Goal: Task Accomplishment & Management: Complete application form

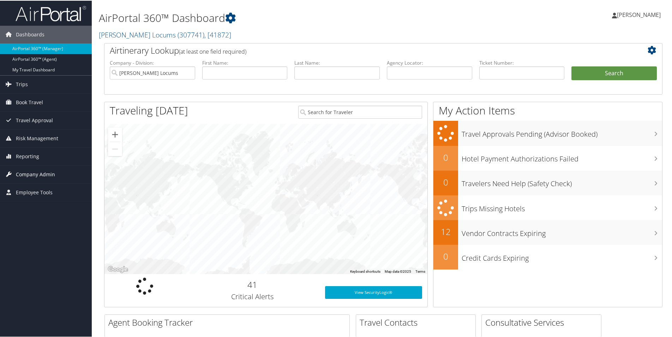
click at [38, 177] on span "Company Admin" at bounding box center [35, 174] width 39 height 18
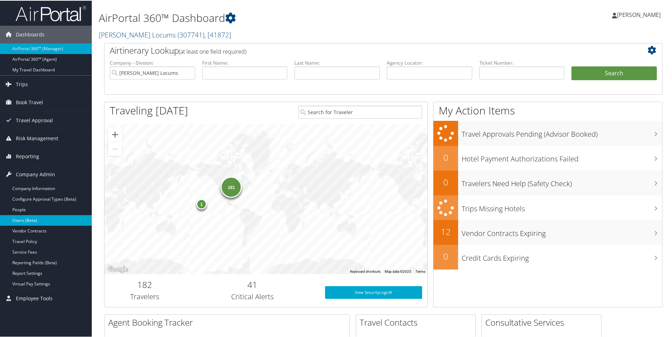
click at [24, 216] on link "Users (Beta)" at bounding box center [46, 219] width 92 height 11
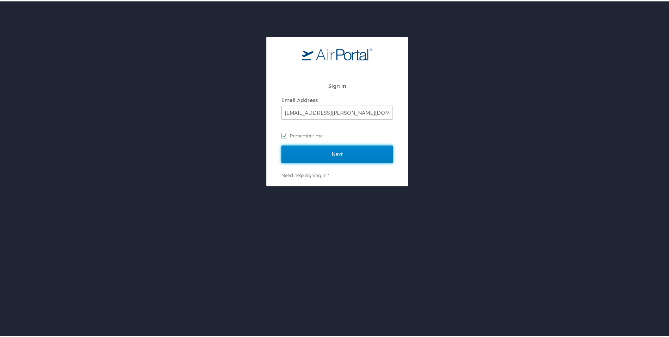
click at [319, 151] on input "Next" at bounding box center [336, 153] width 111 height 18
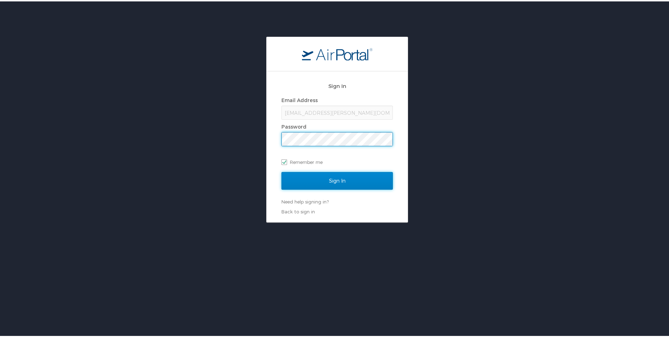
click at [316, 182] on input "Sign In" at bounding box center [336, 179] width 111 height 18
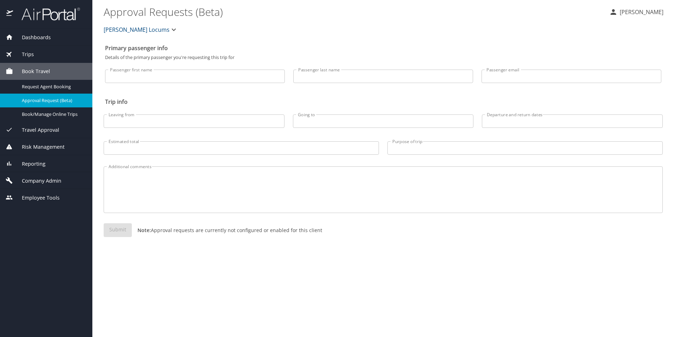
click at [52, 179] on span "Company Admin" at bounding box center [37, 181] width 48 height 8
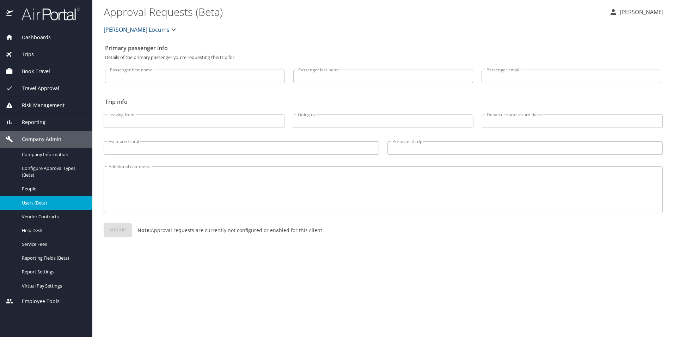
click at [35, 201] on span "Users (Beta)" at bounding box center [53, 202] width 62 height 7
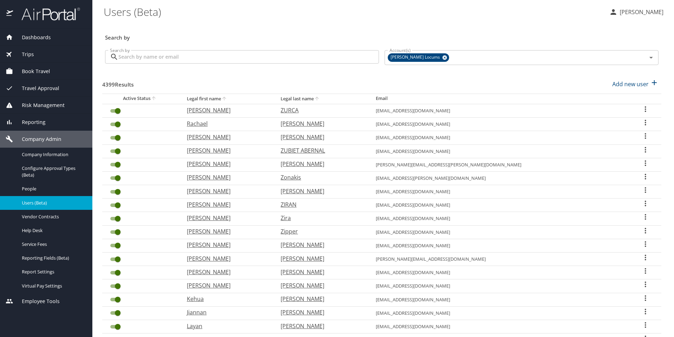
click at [300, 52] on input "Search by" at bounding box center [249, 56] width 261 height 13
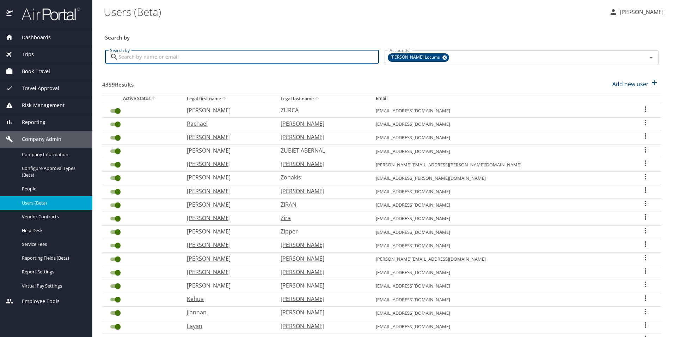
paste input "agility.ortho.dr@gmail.com"
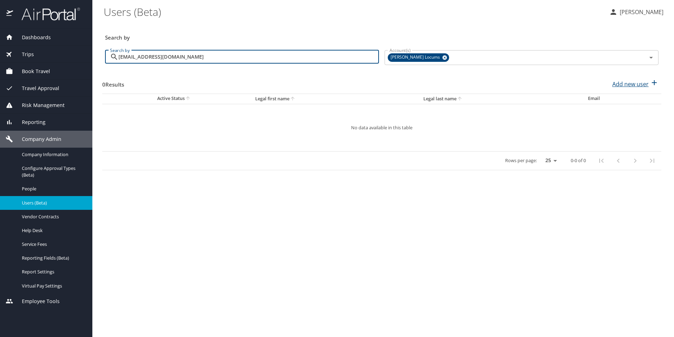
type input "agility.ortho.dr@gmail.com"
click at [624, 84] on p "Add new user" at bounding box center [631, 84] width 36 height 8
select select "US"
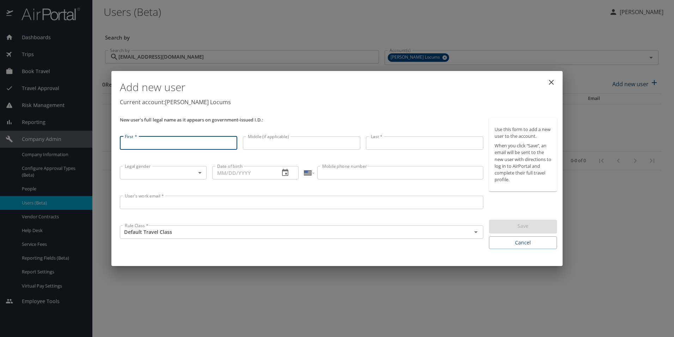
click at [149, 201] on input "User's work email *" at bounding box center [302, 201] width 364 height 13
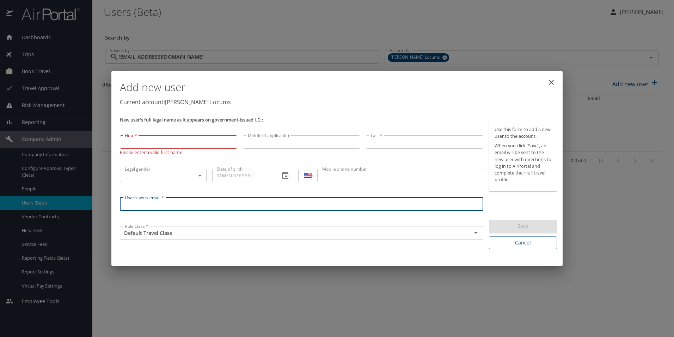
paste input "agility.ortho.dr@gmail.com"
type input "agility.ortho.dr@gmail.com"
click at [382, 169] on input "Mobile phone number" at bounding box center [400, 175] width 166 height 13
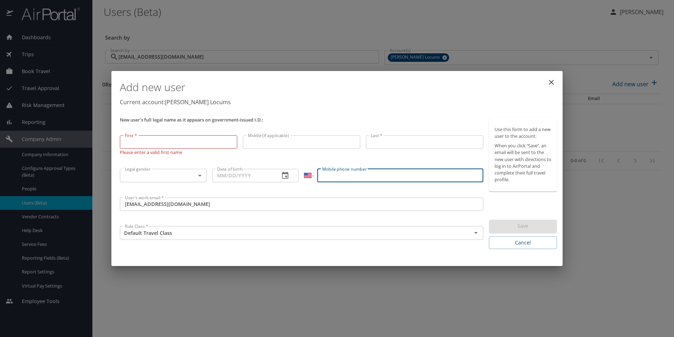
paste input "(814) 574-1854"
type input "(814) 574-1854"
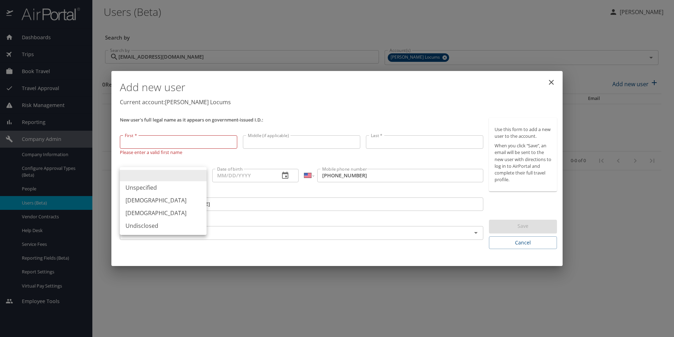
drag, startPoint x: 160, startPoint y: 172, endPoint x: 157, endPoint y: 181, distance: 9.5
click at [159, 172] on body "Dashboards AirPortal 360™ Manager My Travel Dashboard Trips Airtinerary® Lookup…" at bounding box center [337, 168] width 674 height 337
click at [146, 203] on li "[DEMOGRAPHIC_DATA]" at bounding box center [163, 200] width 87 height 13
type input "[DEMOGRAPHIC_DATA]"
click at [257, 174] on input "Date of birth" at bounding box center [243, 175] width 62 height 13
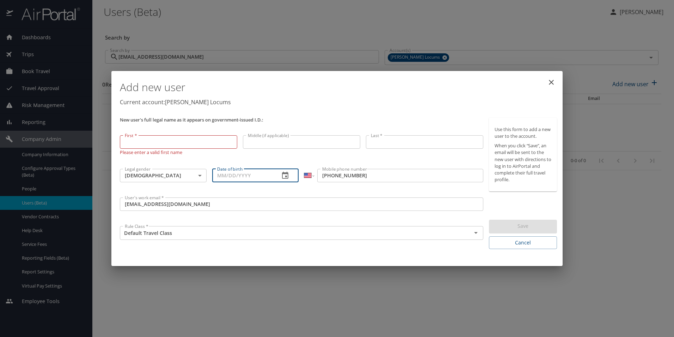
paste input "05/15/1970"
type input "05/15/1970"
drag, startPoint x: 171, startPoint y: 138, endPoint x: 167, endPoint y: 132, distance: 7.6
click at [171, 138] on input "First *" at bounding box center [178, 141] width 117 height 13
paste input "Bradley"
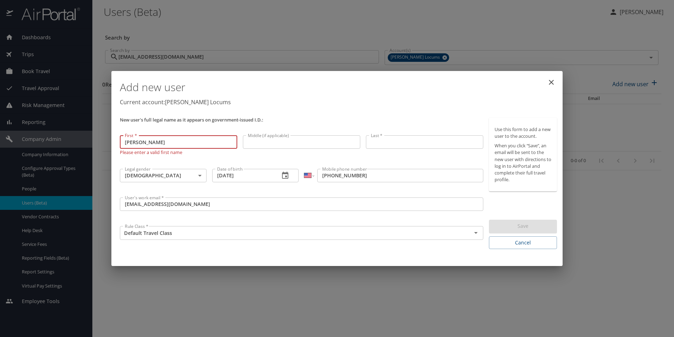
type input "Bradley"
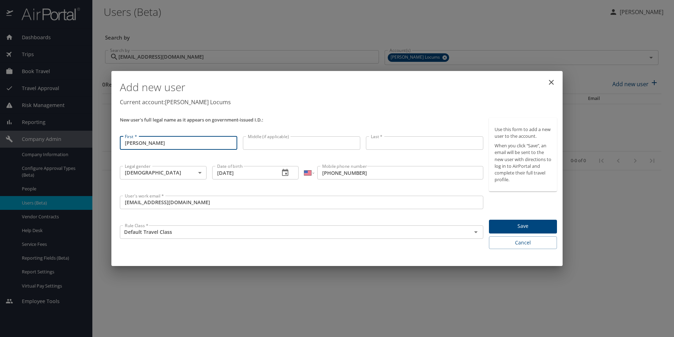
click at [387, 144] on input "Last *" at bounding box center [424, 142] width 117 height 13
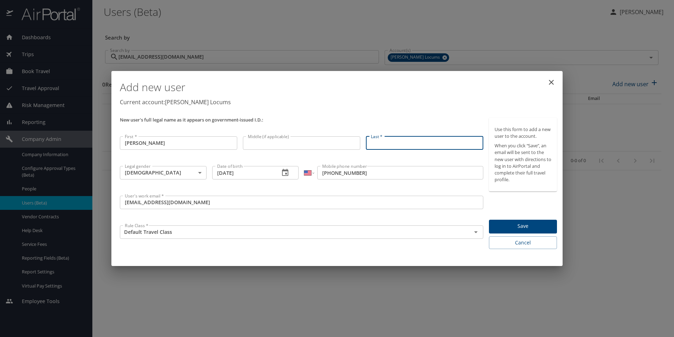
paste input "Barter"
type input "Barter"
click at [535, 223] on span "Save" at bounding box center [523, 226] width 57 height 9
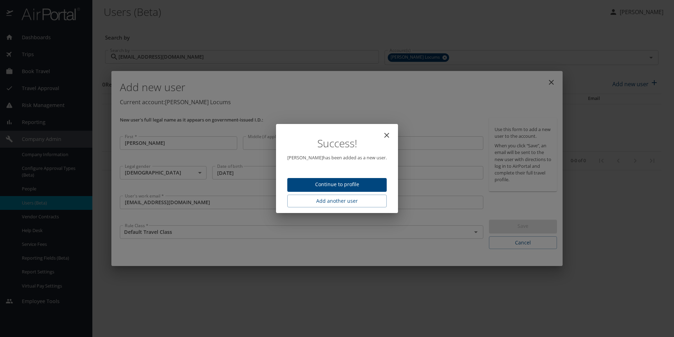
click at [347, 184] on span "Continue to profile" at bounding box center [337, 184] width 88 height 9
select select "US"
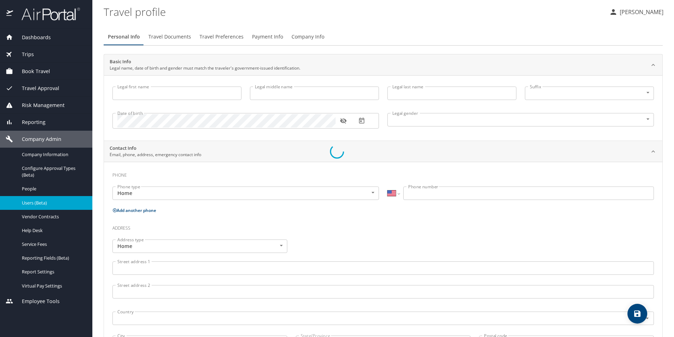
type input "Bradley"
type input "Barter"
type input "Male"
select select "US"
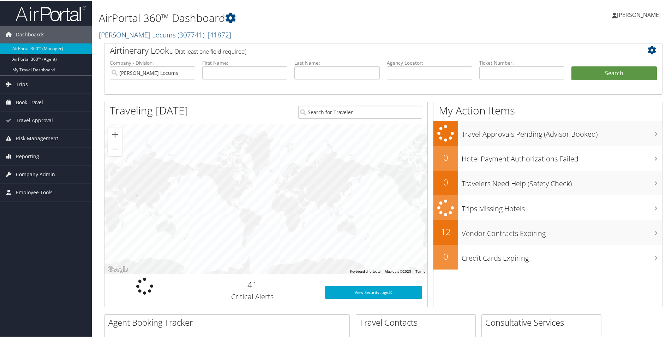
click at [26, 168] on span "Company Admin" at bounding box center [35, 174] width 39 height 18
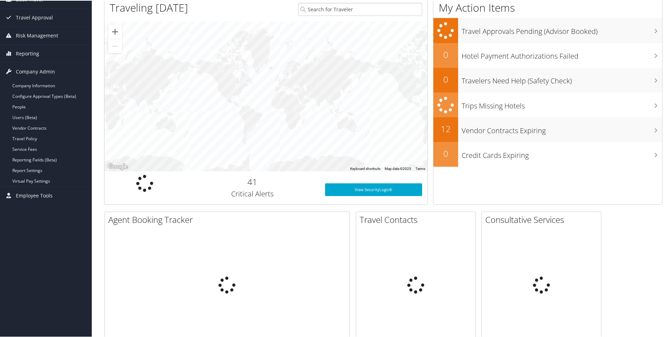
scroll to position [106, 0]
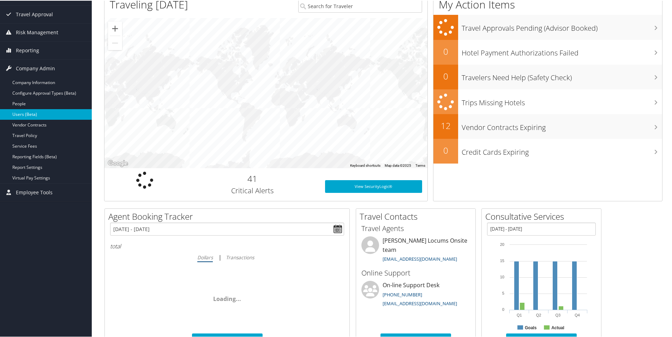
click at [22, 114] on link "Users (Beta)" at bounding box center [46, 113] width 92 height 11
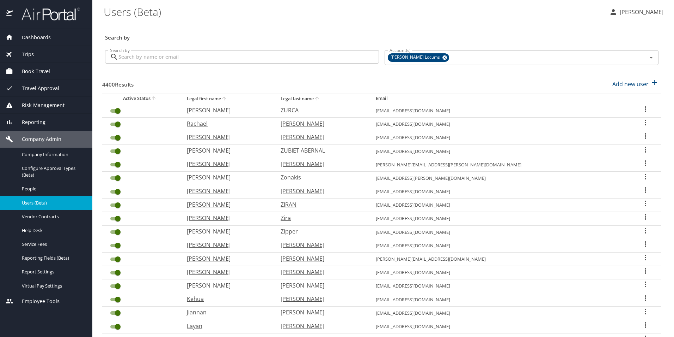
click at [181, 58] on input "Search by" at bounding box center [249, 56] width 261 height 13
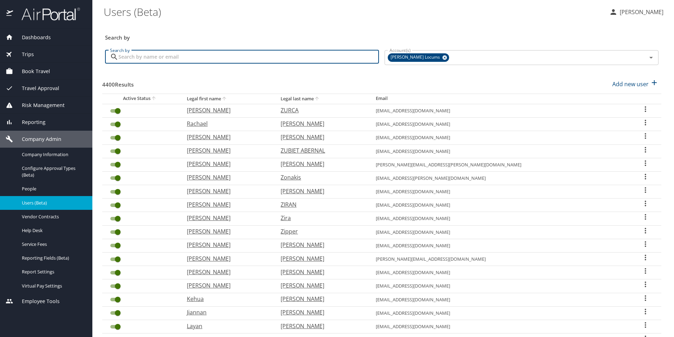
paste input "[PERSON_NAME][EMAIL_ADDRESS][PERSON_NAME][DOMAIN_NAME]"
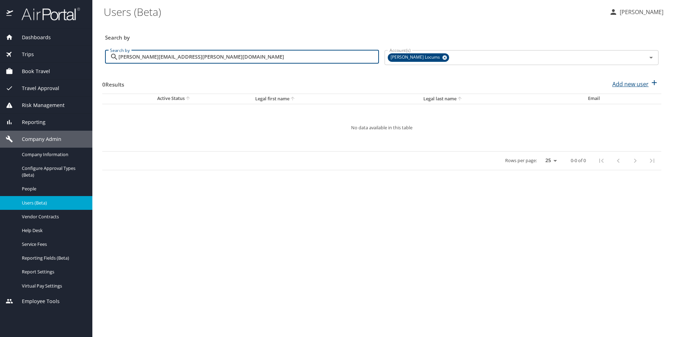
type input "[PERSON_NAME][EMAIL_ADDRESS][PERSON_NAME][DOMAIN_NAME]"
click at [635, 82] on p "Add new user" at bounding box center [631, 84] width 36 height 8
select select "US"
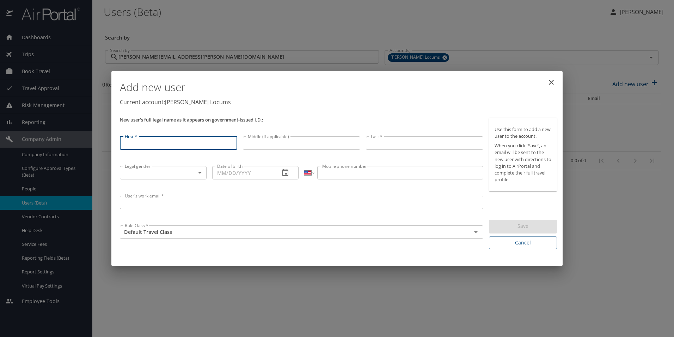
click at [163, 201] on input "User's work email *" at bounding box center [302, 201] width 364 height 13
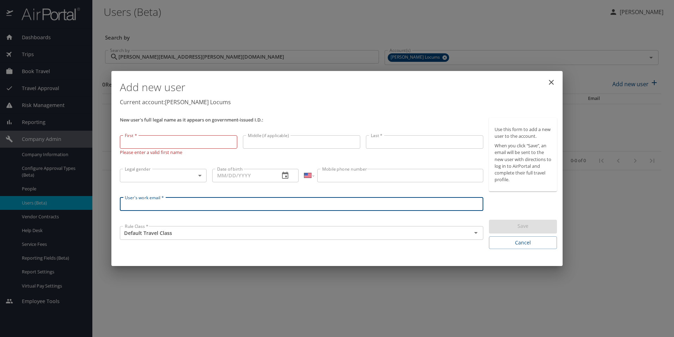
paste input "[PERSON_NAME][EMAIL_ADDRESS][PERSON_NAME][DOMAIN_NAME]"
type input "[PERSON_NAME][EMAIL_ADDRESS][PERSON_NAME][DOMAIN_NAME]"
click at [170, 145] on input "First *" at bounding box center [178, 141] width 117 height 13
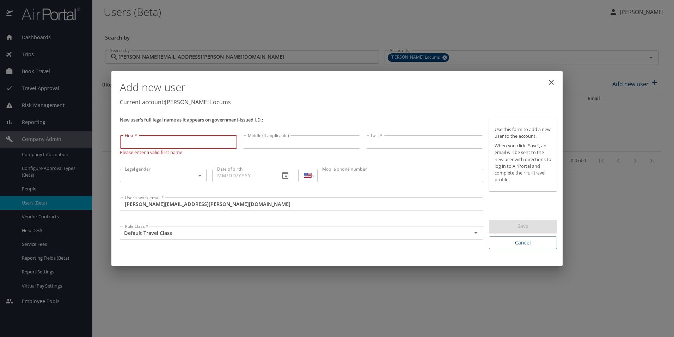
paste input "Vanessa"
type input "Vanessa"
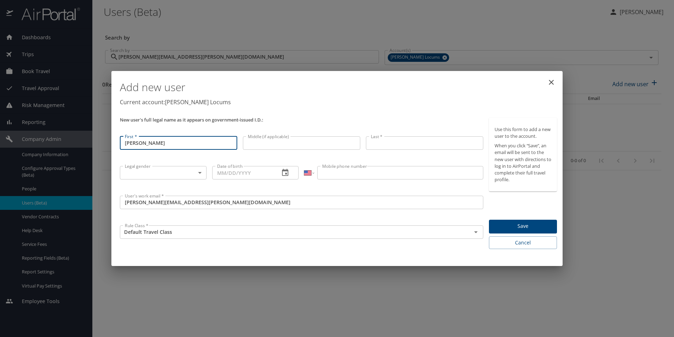
click at [375, 143] on input "Last *" at bounding box center [424, 142] width 117 height 13
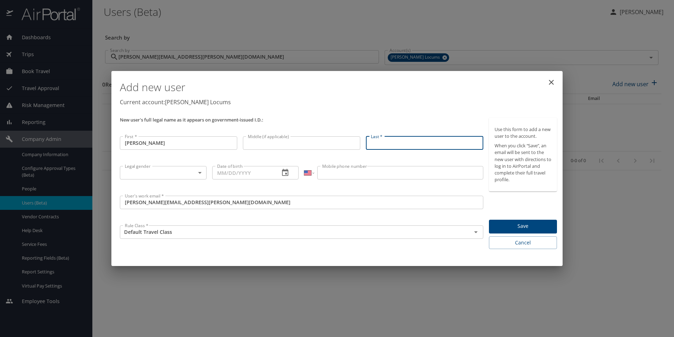
paste input "[PERSON_NAME]"
type input "[PERSON_NAME]"
click at [152, 171] on body "Dashboards AirPortal 360™ Manager My Travel Dashboard Trips Airtinerary® Lookup…" at bounding box center [337, 168] width 674 height 337
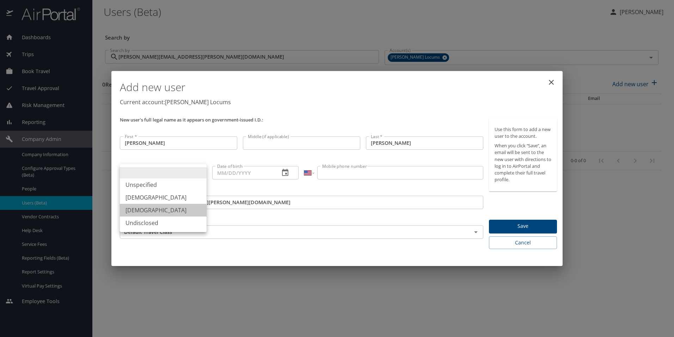
click at [144, 208] on li "[DEMOGRAPHIC_DATA]" at bounding box center [163, 210] width 87 height 13
type input "[DEMOGRAPHIC_DATA]"
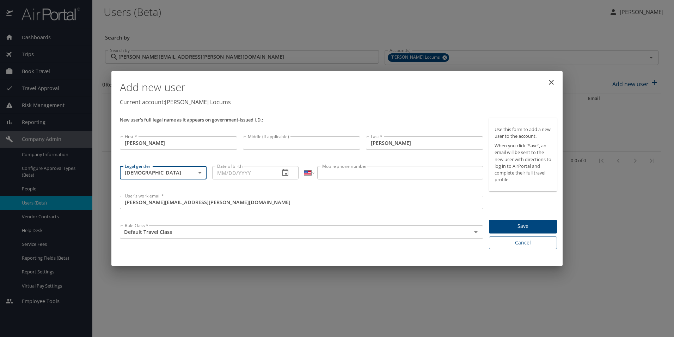
click at [240, 169] on input "Date of birth" at bounding box center [243, 172] width 62 height 13
paste input "04/10/1987"
type input "04/10/1987"
click at [369, 175] on input "Mobile phone number" at bounding box center [400, 172] width 166 height 13
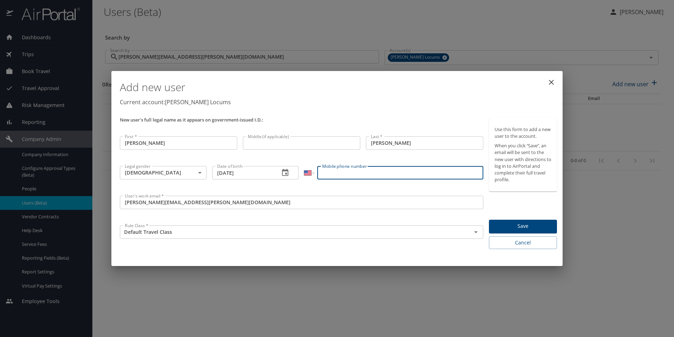
paste input "[PHONE_NUMBER]"
select select "PR"
type input "[PHONE_NUMBER]"
click at [475, 267] on div "Add new user Current account: Hayes Locums New user's full legal name as it app…" at bounding box center [337, 168] width 674 height 337
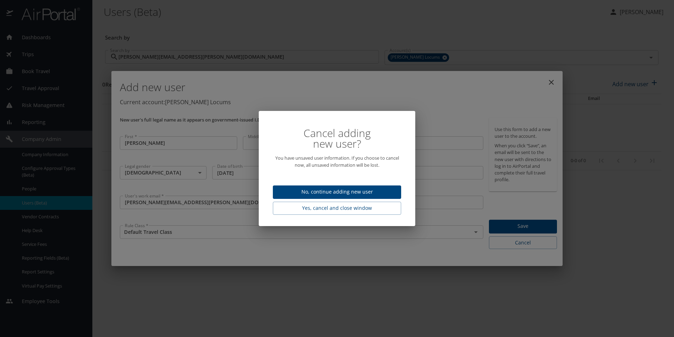
click at [333, 193] on span "No, continue adding new user" at bounding box center [337, 191] width 117 height 9
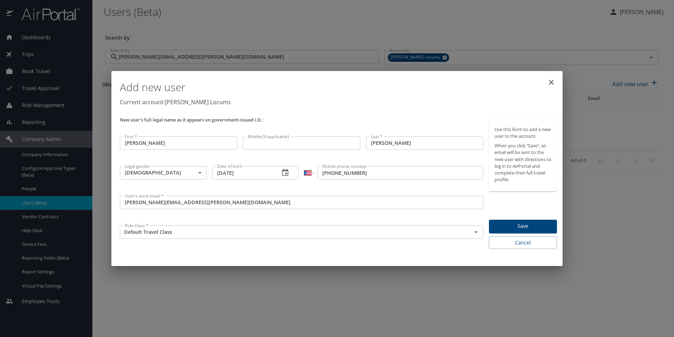
click at [511, 229] on span "Save" at bounding box center [523, 226] width 57 height 9
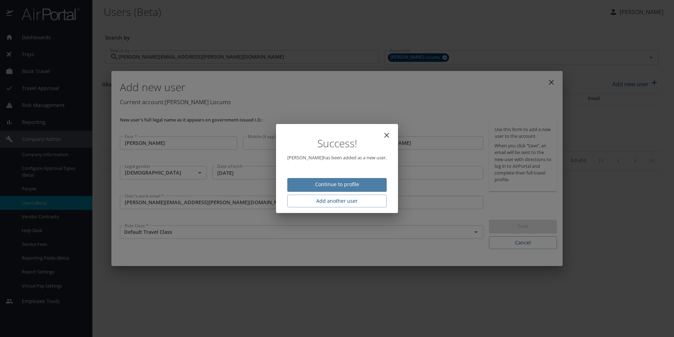
click at [343, 181] on span "Continue to profile" at bounding box center [337, 184] width 88 height 9
select select "US"
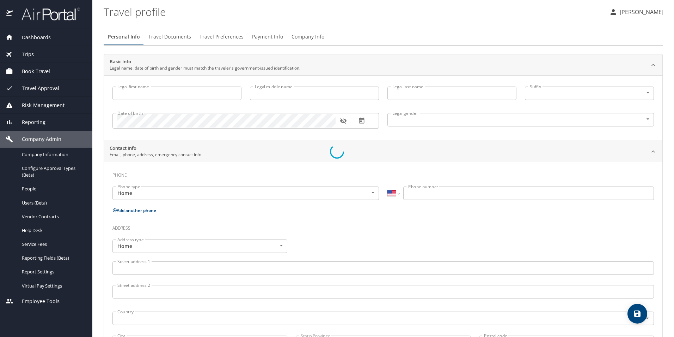
type input "[PERSON_NAME]"
type input "[DEMOGRAPHIC_DATA]"
select select "PR"
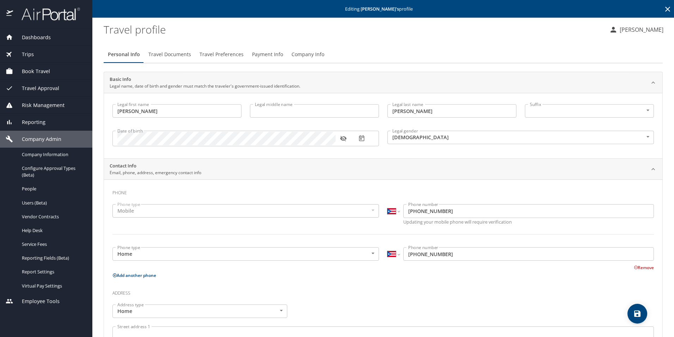
click at [215, 52] on span "Travel Preferences" at bounding box center [222, 54] width 44 height 9
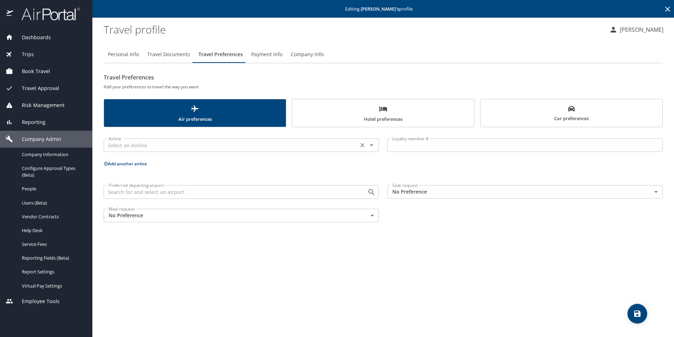
click at [156, 137] on div "Airline Airline" at bounding box center [241, 144] width 275 height 18
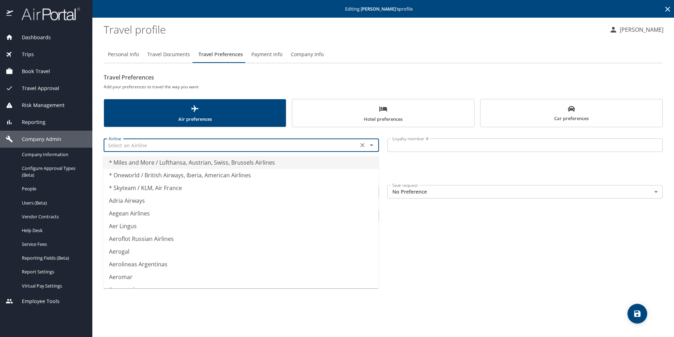
click at [153, 148] on input "text" at bounding box center [231, 144] width 250 height 9
paste input "7XM59D2"
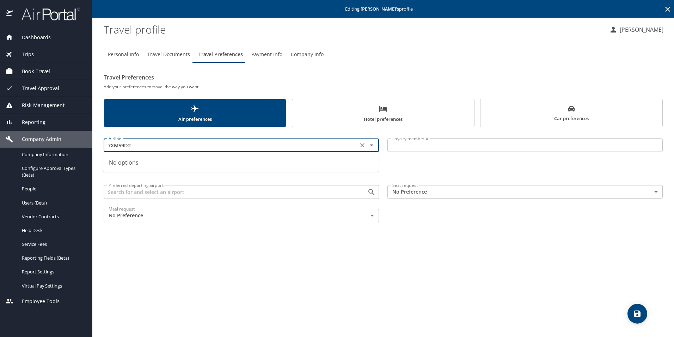
drag, startPoint x: 255, startPoint y: 146, endPoint x: 46, endPoint y: 146, distance: 209.2
click at [46, 146] on div "Dashboards AirPortal 360™ Manager My Travel Dashboard Trips Airtinerary® Lookup…" at bounding box center [337, 168] width 674 height 337
click at [147, 177] on li "American Airlines" at bounding box center [240, 175] width 275 height 13
type input "American Airlines"
click at [417, 146] on input "Loyalty member #" at bounding box center [525, 144] width 275 height 13
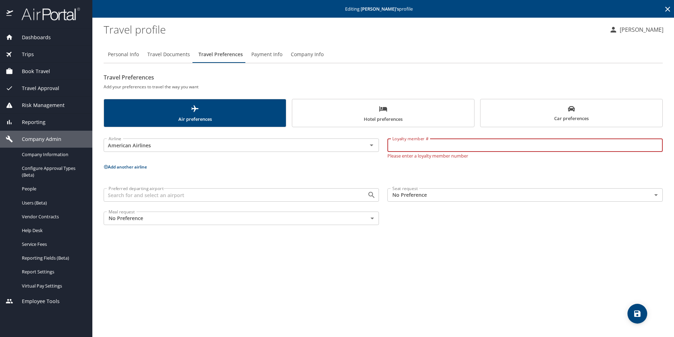
paste input "7XM59D2"
type input "7XM59D2"
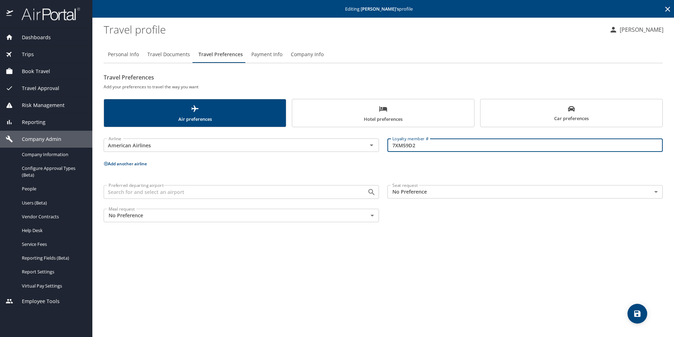
click at [351, 110] on span "Hotel preferences" at bounding box center [384, 113] width 174 height 19
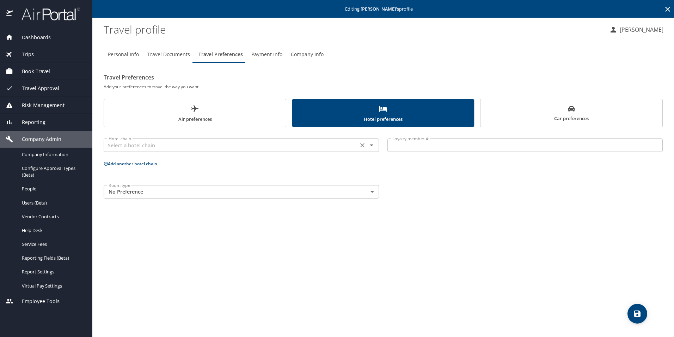
click at [184, 143] on input "text" at bounding box center [231, 144] width 250 height 9
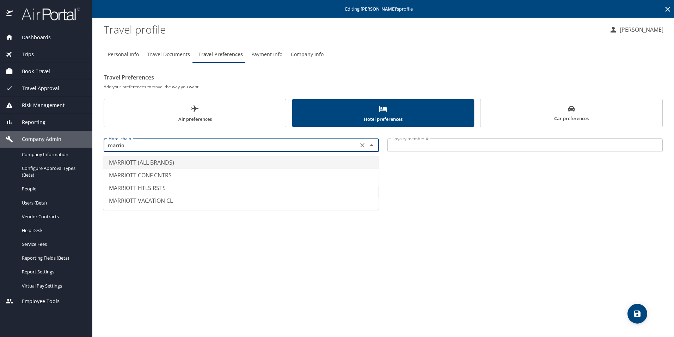
click at [159, 158] on li "MARRIOTT (ALL BRANDS)" at bounding box center [240, 162] width 275 height 13
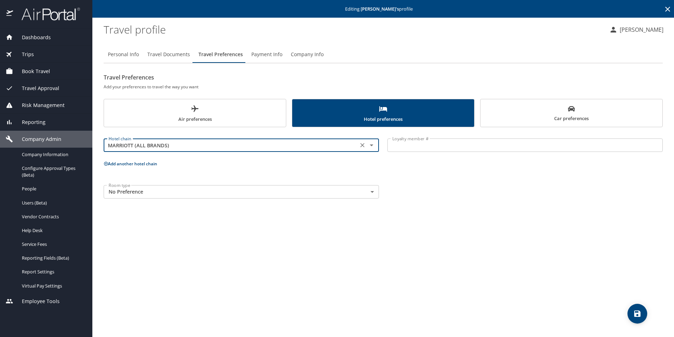
type input "MARRIOTT (ALL BRANDS)"
click at [398, 147] on input "Loyalty member #" at bounding box center [525, 144] width 275 height 13
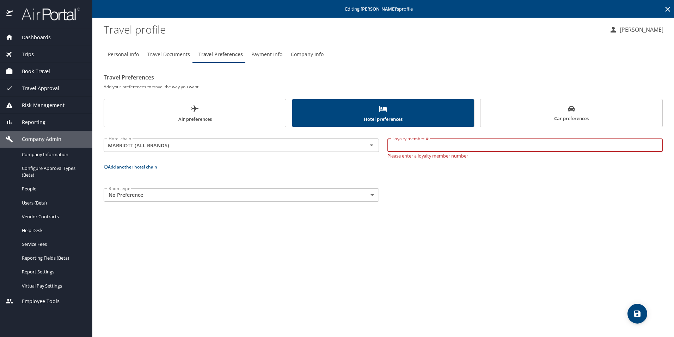
paste input "732249481"
type input "732249481"
click at [589, 284] on div "Personal Info Travel Documents Travel Preferences Payment Info Company Info Tra…" at bounding box center [383, 188] width 559 height 296
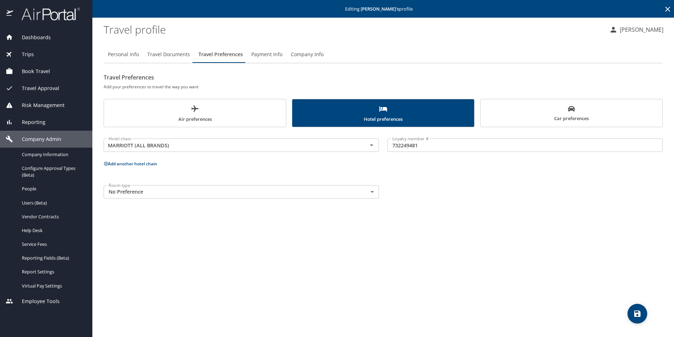
click at [624, 308] on div "Personal Info Travel Documents Travel Preferences Payment Info Company Info Tra…" at bounding box center [383, 188] width 559 height 296
click at [636, 310] on icon "save" at bounding box center [638, 313] width 6 height 6
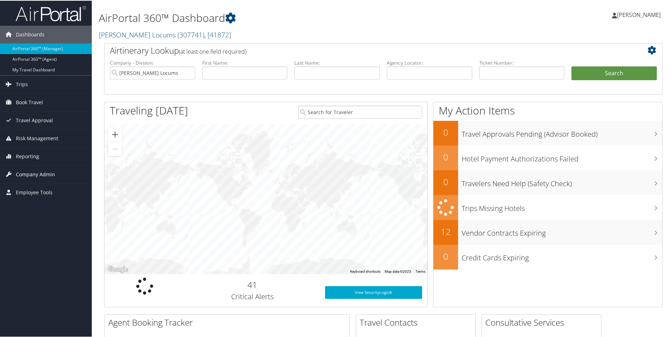
click at [23, 175] on span "Company Admin" at bounding box center [35, 174] width 39 height 18
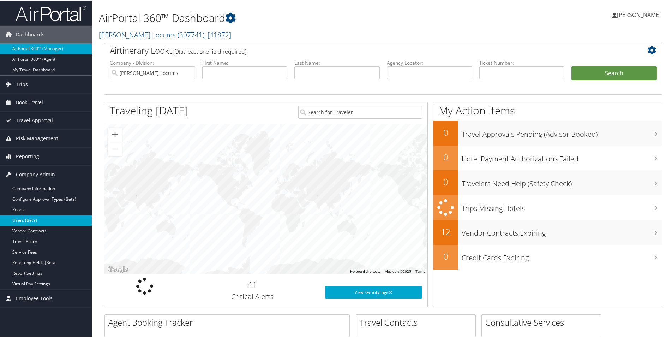
click at [19, 223] on link "Users (Beta)" at bounding box center [46, 219] width 92 height 11
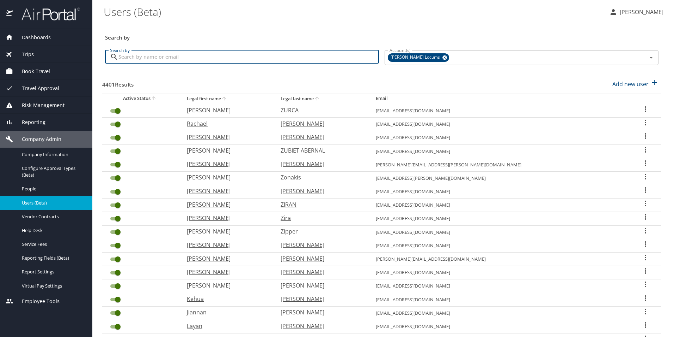
click at [196, 60] on input "Search by" at bounding box center [249, 56] width 261 height 13
paste input "[PERSON_NAME][EMAIL_ADDRESS][PERSON_NAME][DOMAIN_NAME]"
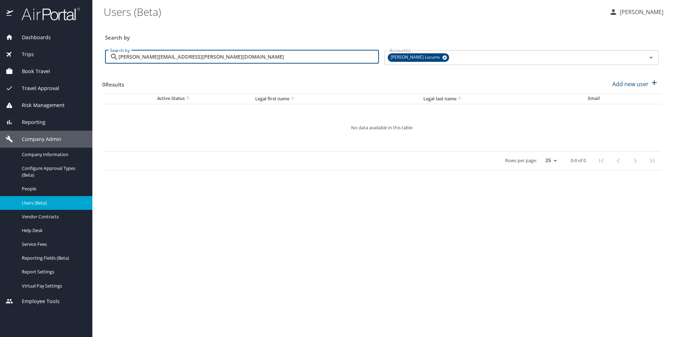
type input "[PERSON_NAME][EMAIL_ADDRESS][PERSON_NAME][DOMAIN_NAME]"
click at [281, 92] on div "0 Results Add new user" at bounding box center [381, 84] width 559 height 26
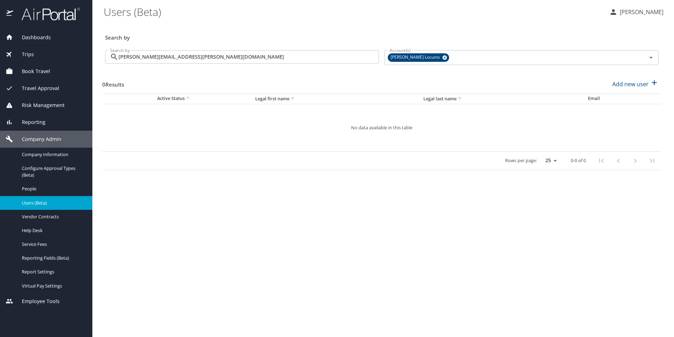
click at [209, 56] on input "[PERSON_NAME][EMAIL_ADDRESS][PERSON_NAME][DOMAIN_NAME]" at bounding box center [249, 56] width 261 height 13
click at [634, 80] on p "Add new user" at bounding box center [631, 84] width 36 height 8
select select "US"
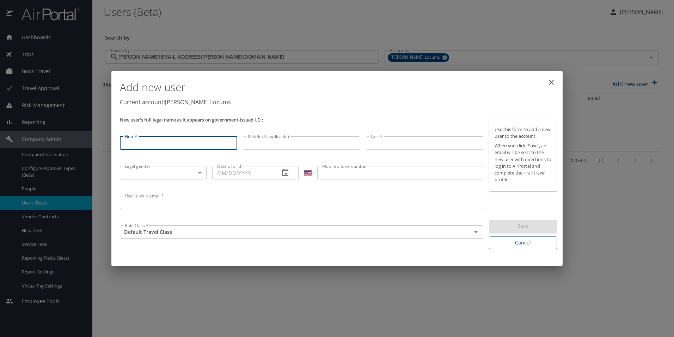
click at [169, 143] on input "First *" at bounding box center [178, 142] width 117 height 13
click at [274, 108] on div "Add new user Current account: [PERSON_NAME] Locums" at bounding box center [338, 94] width 443 height 41
click at [153, 207] on input "User's work email *" at bounding box center [302, 203] width 364 height 13
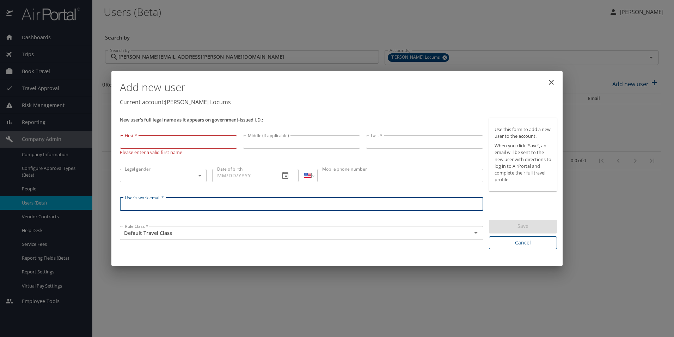
click at [513, 242] on span "Cancel" at bounding box center [523, 242] width 57 height 9
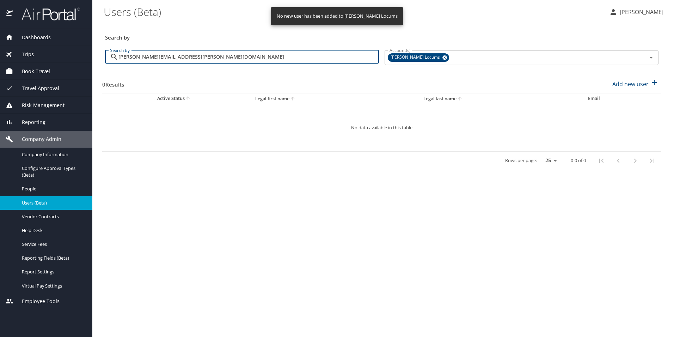
drag, startPoint x: 212, startPoint y: 55, endPoint x: 70, endPoint y: 54, distance: 142.2
click at [72, 54] on div "Dashboards AirPortal 360™ Manager My Travel Dashboard Trips Airtinerary® Lookup…" at bounding box center [337, 168] width 674 height 337
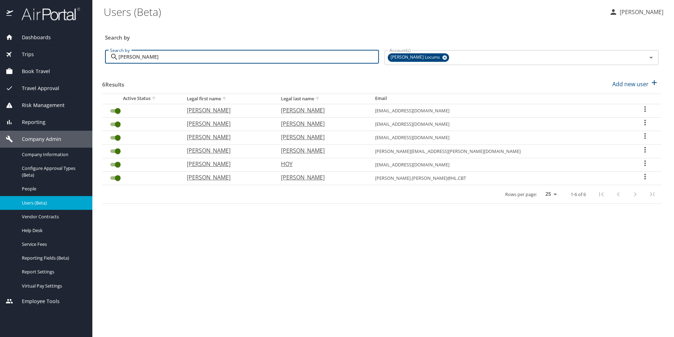
type input "[PERSON_NAME]"
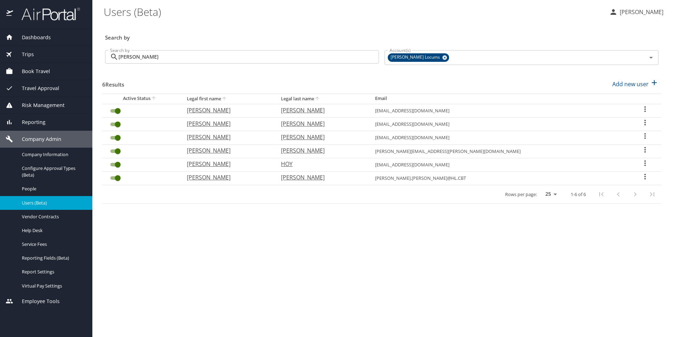
click at [220, 152] on p "[PERSON_NAME]" at bounding box center [227, 150] width 80 height 8
select select "US"
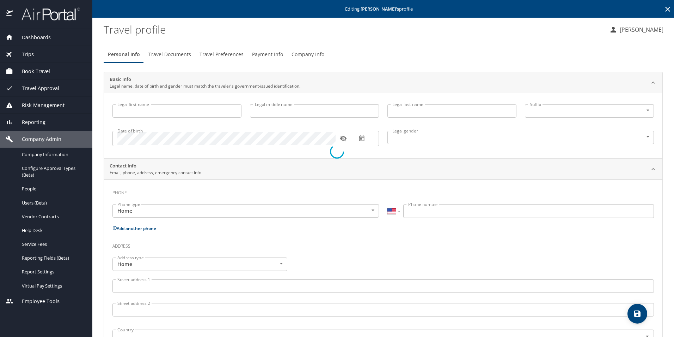
type input "[PERSON_NAME]"
type input "[DEMOGRAPHIC_DATA]"
select select "PR"
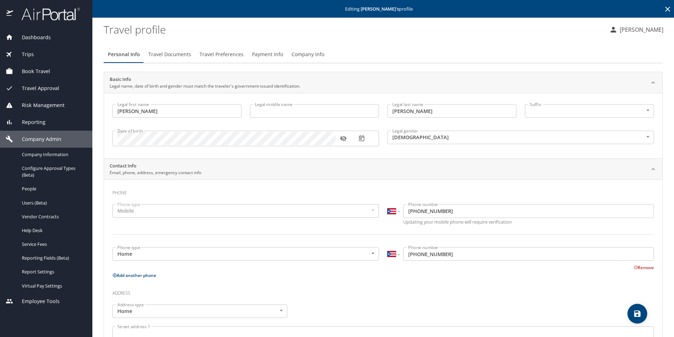
click at [176, 59] on span "Travel Documents" at bounding box center [170, 54] width 43 height 9
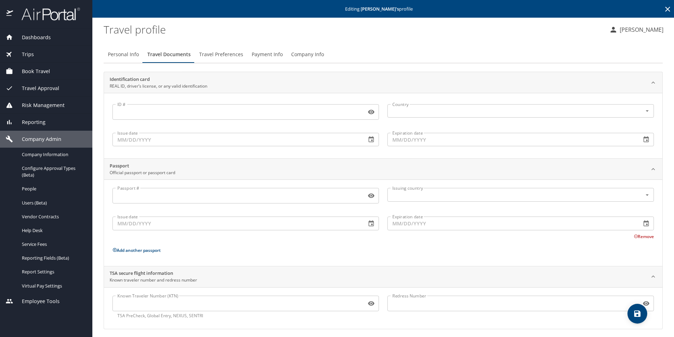
click at [225, 62] on button "Travel Preferences" at bounding box center [221, 54] width 53 height 17
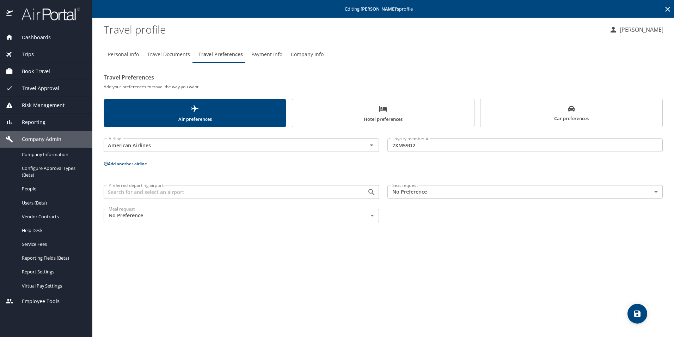
click at [383, 111] on icon "scrollable force tabs example" at bounding box center [383, 108] width 8 height 8
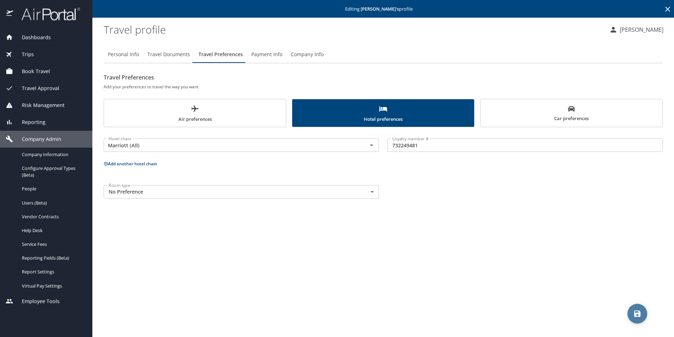
click at [629, 312] on span "save" at bounding box center [638, 313] width 20 height 8
